Goal: Task Accomplishment & Management: Manage account settings

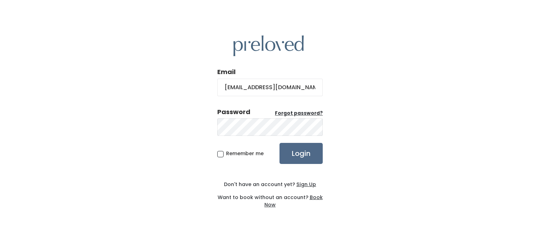
type input "[EMAIL_ADDRESS][DOMAIN_NAME]"
click at [279, 143] on input "Login" at bounding box center [300, 153] width 43 height 21
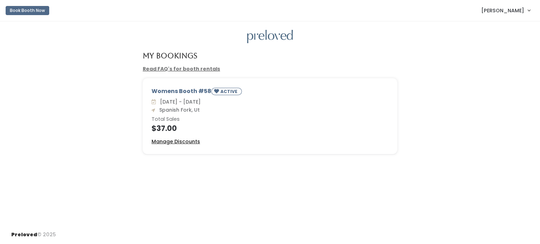
click at [190, 143] on u "Manage Discounts" at bounding box center [175, 141] width 48 height 7
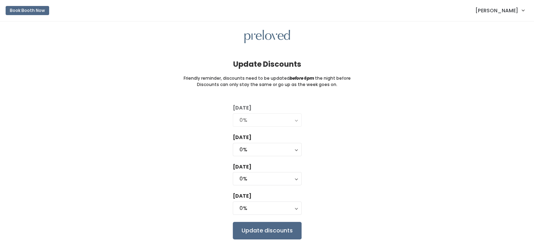
drag, startPoint x: 274, startPoint y: 90, endPoint x: 505, endPoint y: 35, distance: 237.5
click at [274, 90] on div "Update Discounts Friendly reminder, discounts need to be updated before 6pm the…" at bounding box center [267, 134] width 534 height 227
click at [296, 149] on button "0%" at bounding box center [267, 149] width 69 height 13
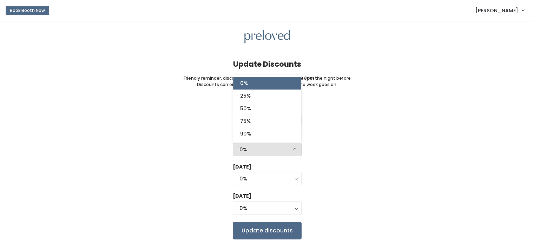
click at [296, 149] on button "0%" at bounding box center [267, 149] width 69 height 13
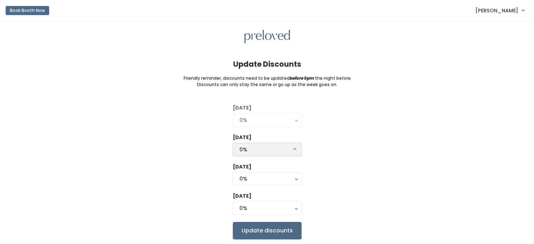
click at [296, 149] on button "0%" at bounding box center [267, 149] width 69 height 13
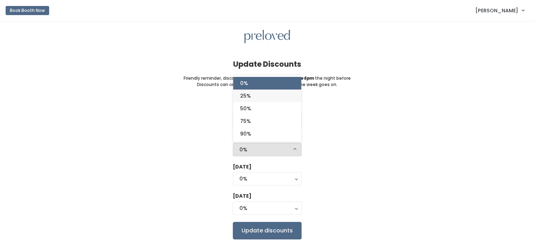
click at [253, 95] on link "25%" at bounding box center [267, 96] width 68 height 13
select select "25%"
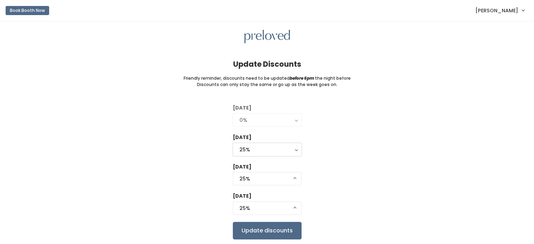
scroll to position [22, 0]
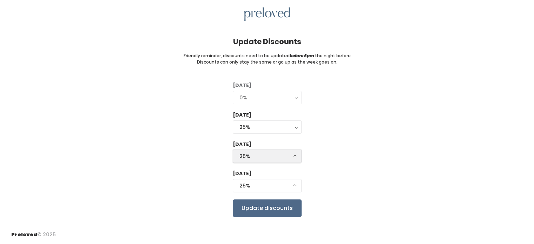
click at [292, 154] on div "25%" at bounding box center [268, 156] width 56 height 8
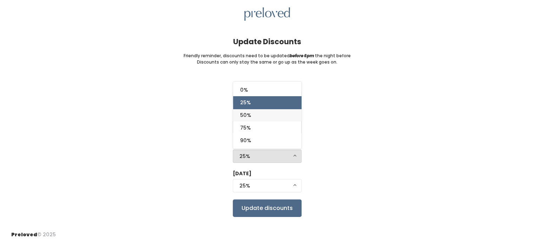
click at [256, 113] on link "50%" at bounding box center [267, 115] width 68 height 13
select select "50%"
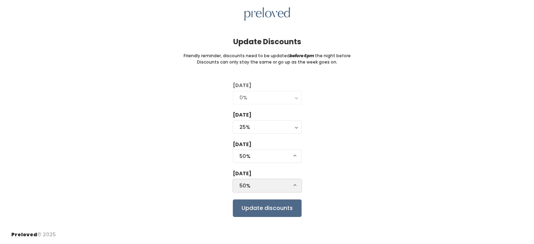
click at [295, 187] on button "50%" at bounding box center [267, 185] width 69 height 13
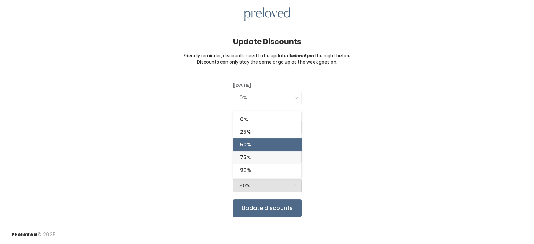
click at [257, 156] on link "75%" at bounding box center [267, 157] width 68 height 13
select select "75%"
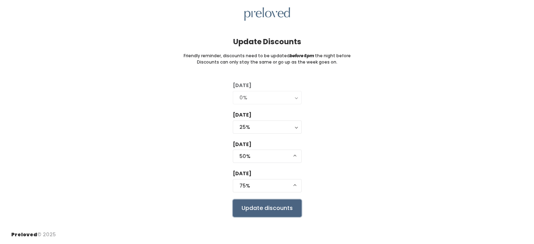
click at [273, 210] on input "Update discounts" at bounding box center [267, 209] width 69 height 18
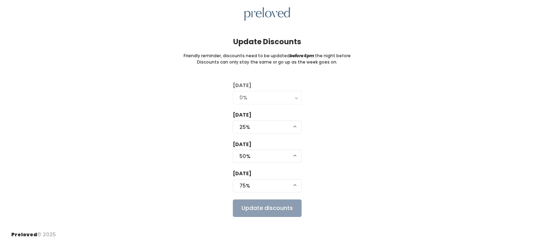
scroll to position [0, 0]
